Goal: Task Accomplishment & Management: Use online tool/utility

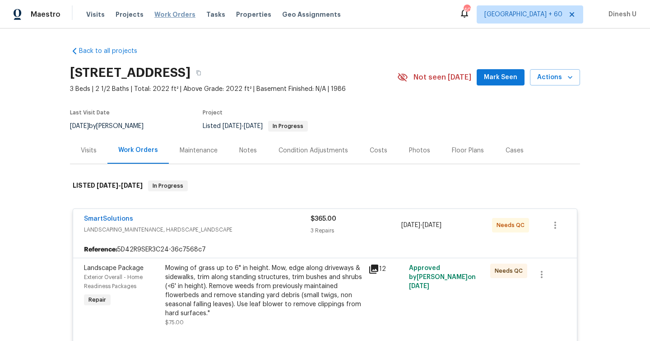
click at [161, 11] on span "Work Orders" at bounding box center [174, 14] width 41 height 9
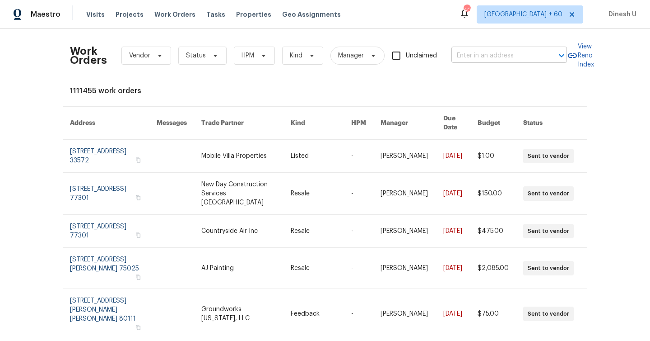
click at [498, 58] on input "text" at bounding box center [497, 56] width 90 height 14
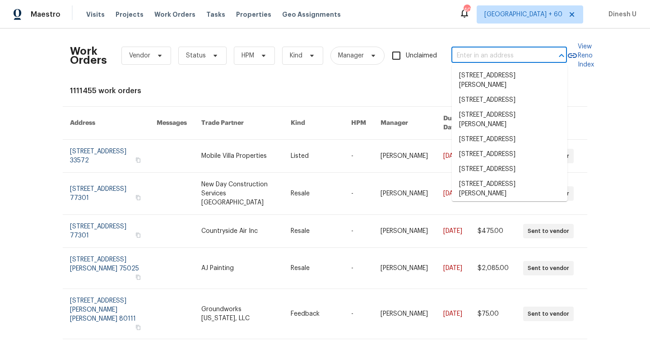
paste input "[STREET_ADDRESS]"
type input "[STREET_ADDRESS]"
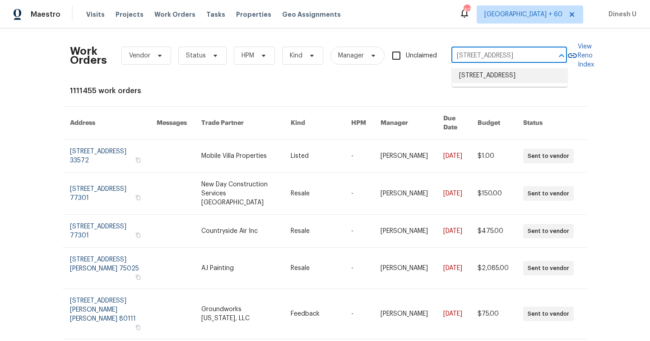
click at [473, 78] on li "[STREET_ADDRESS]" at bounding box center [510, 75] width 116 height 15
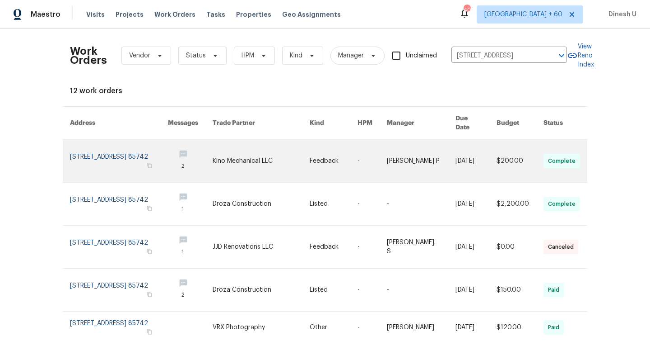
click at [90, 144] on link at bounding box center [119, 161] width 98 height 42
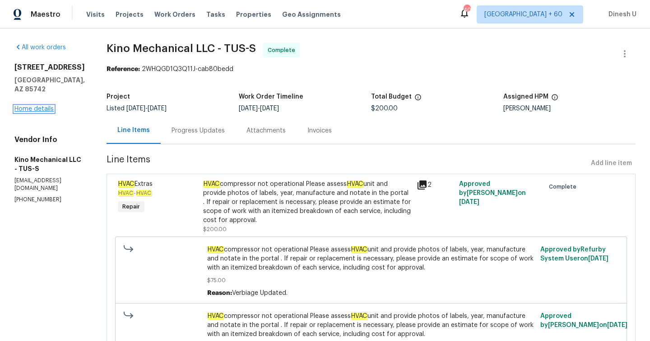
click at [32, 110] on link "Home details" at bounding box center [33, 109] width 39 height 6
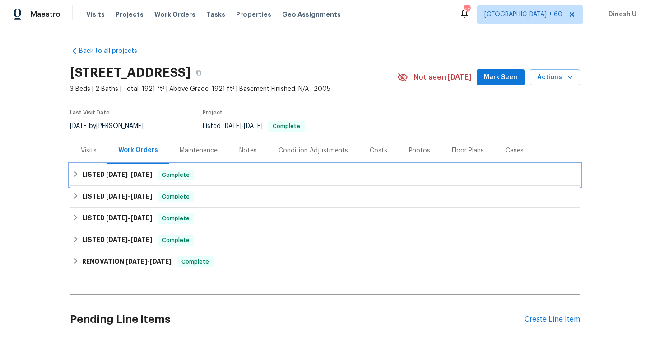
click at [128, 171] on span "[DATE] - [DATE]" at bounding box center [129, 174] width 46 height 6
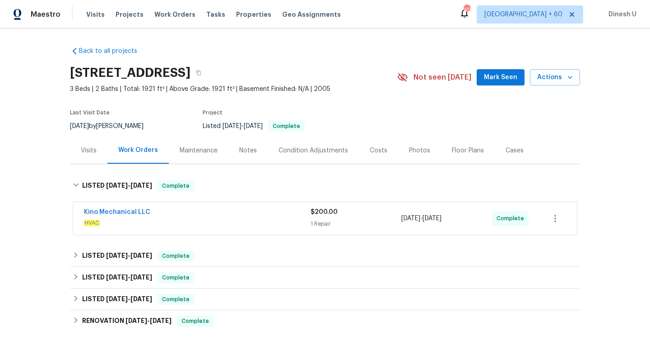
click at [316, 220] on div "1 Repair" at bounding box center [356, 223] width 91 height 9
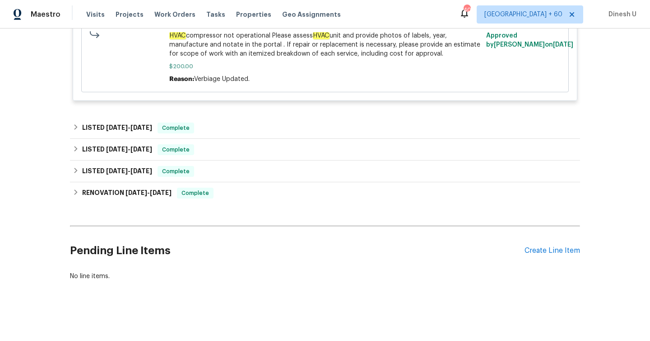
scroll to position [366, 0]
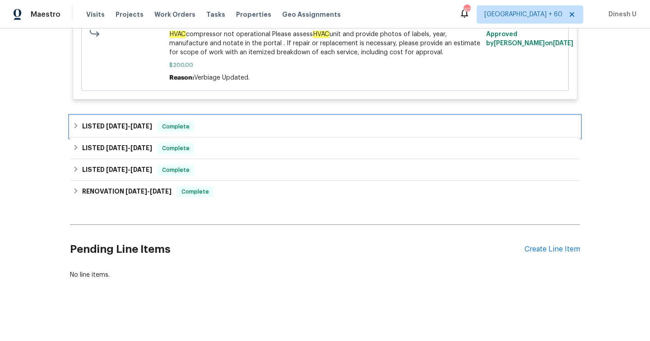
click at [127, 128] on span "[DATE] - [DATE]" at bounding box center [129, 126] width 46 height 6
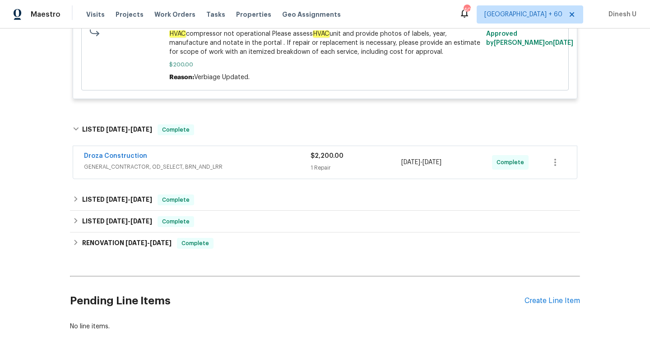
click at [329, 168] on div "1 Repair" at bounding box center [356, 167] width 91 height 9
